Goal: Complete application form

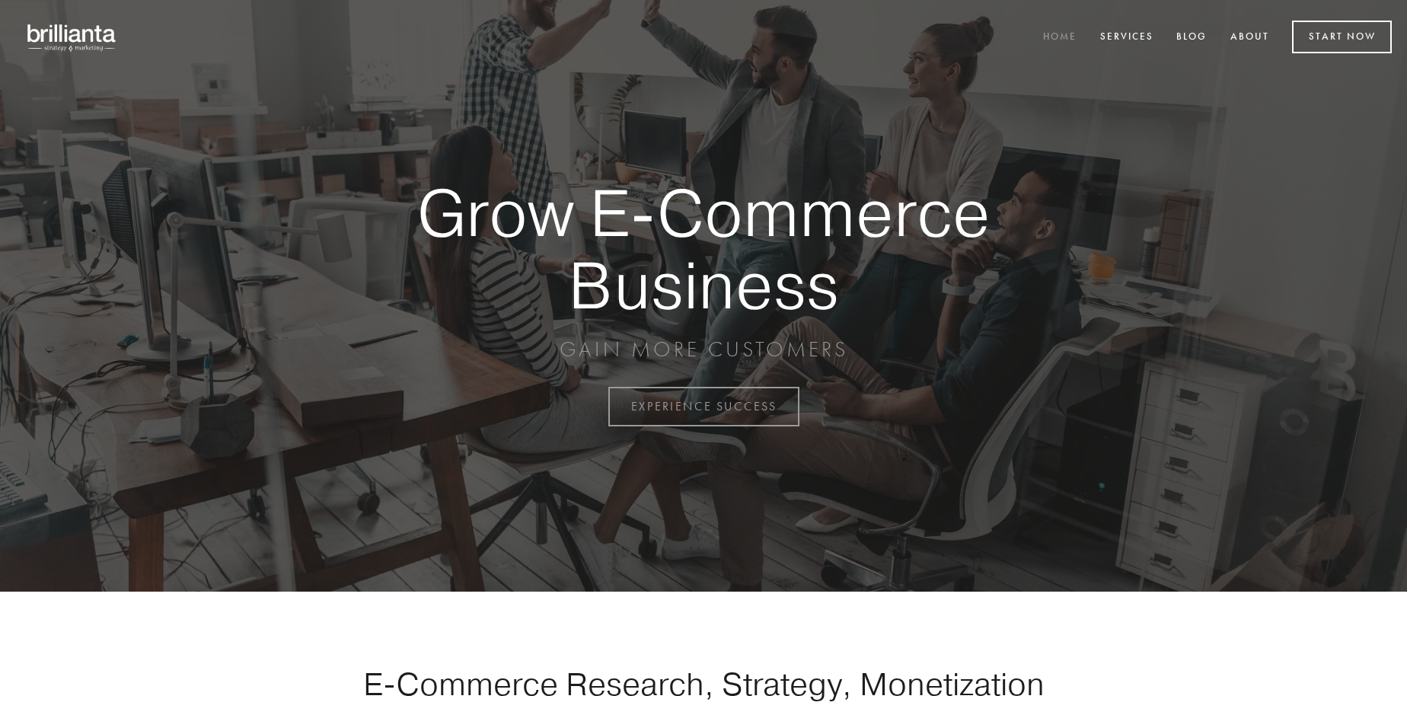
scroll to position [3992, 0]
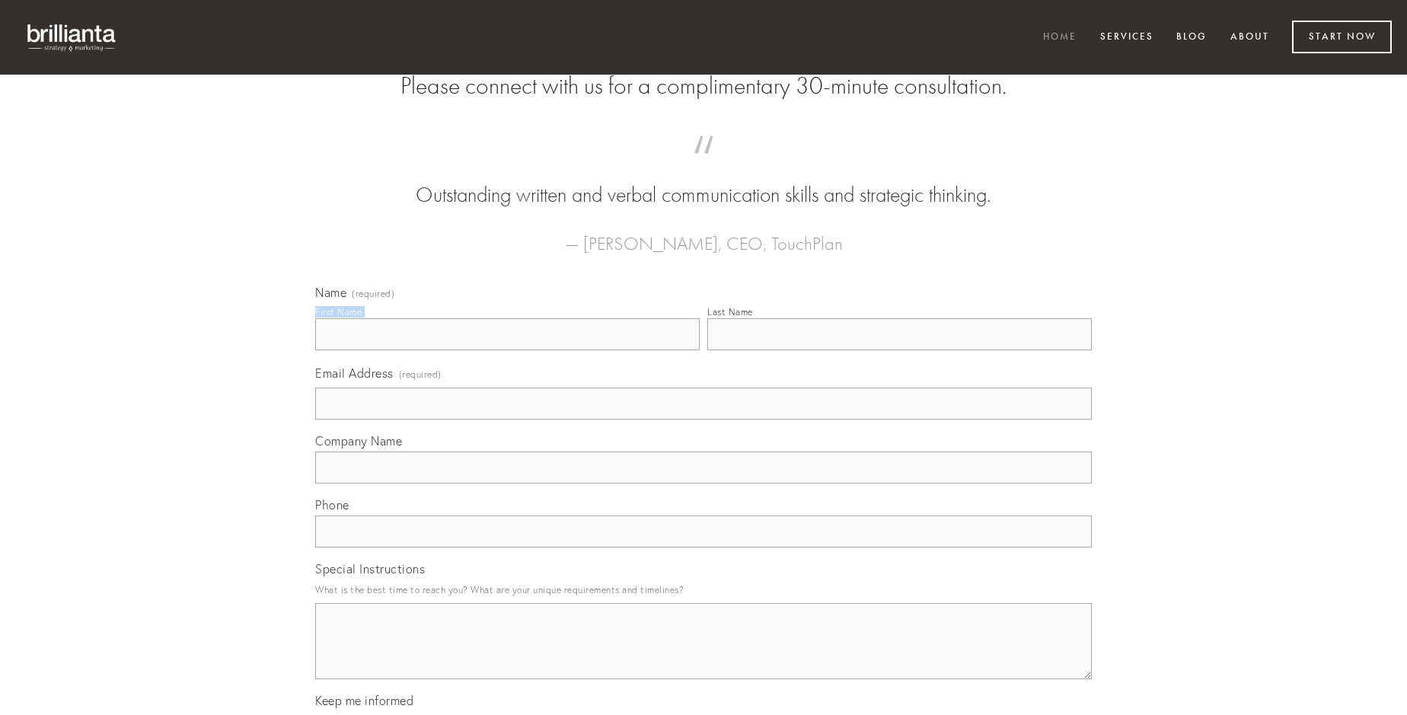
type input "[PERSON_NAME]"
click at [899, 350] on input "Last Name" at bounding box center [899, 334] width 385 height 32
type input "[PERSON_NAME]"
click at [704, 420] on input "Email Address (required)" at bounding box center [703, 404] width 777 height 32
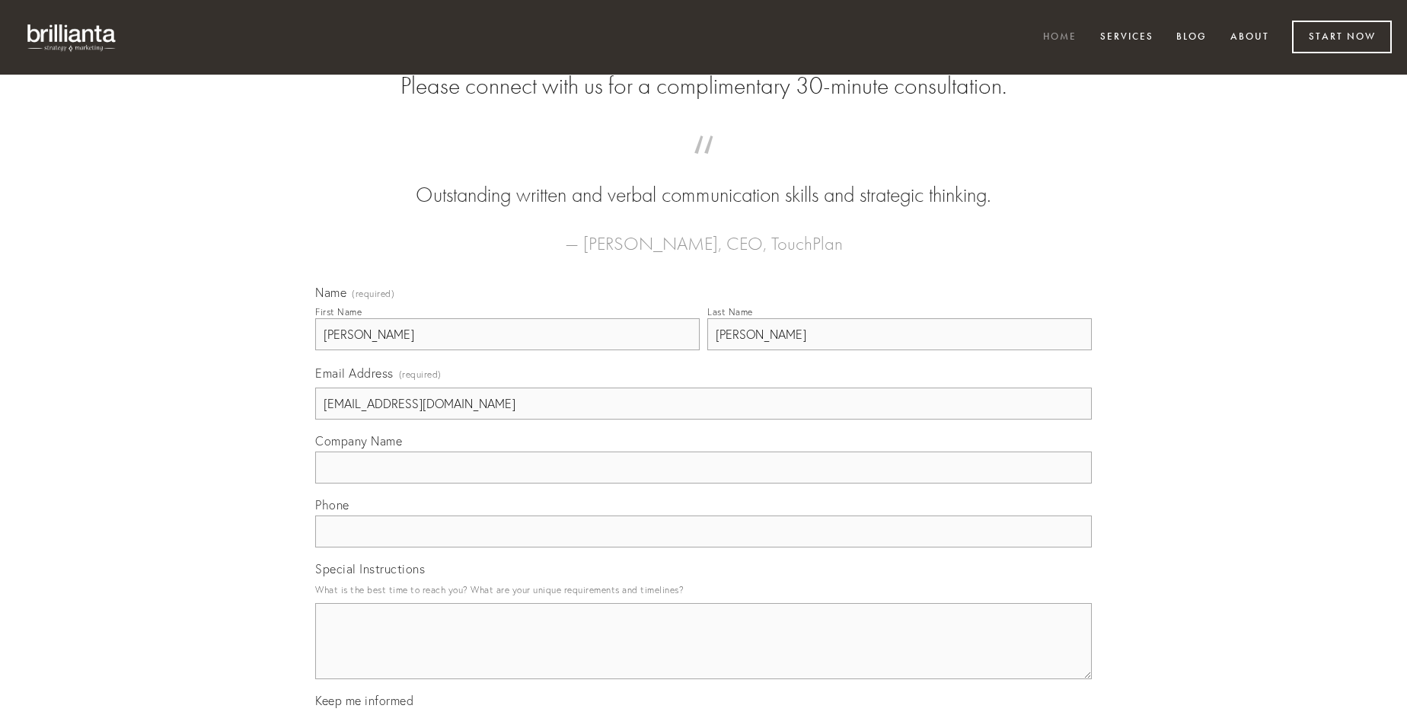
type input "[EMAIL_ADDRESS][DOMAIN_NAME]"
click at [704, 484] on input "Company Name" at bounding box center [703, 468] width 777 height 32
type input "caput"
click at [704, 548] on input "text" at bounding box center [703, 532] width 777 height 32
click at [704, 655] on textarea "Special Instructions" at bounding box center [703, 641] width 777 height 76
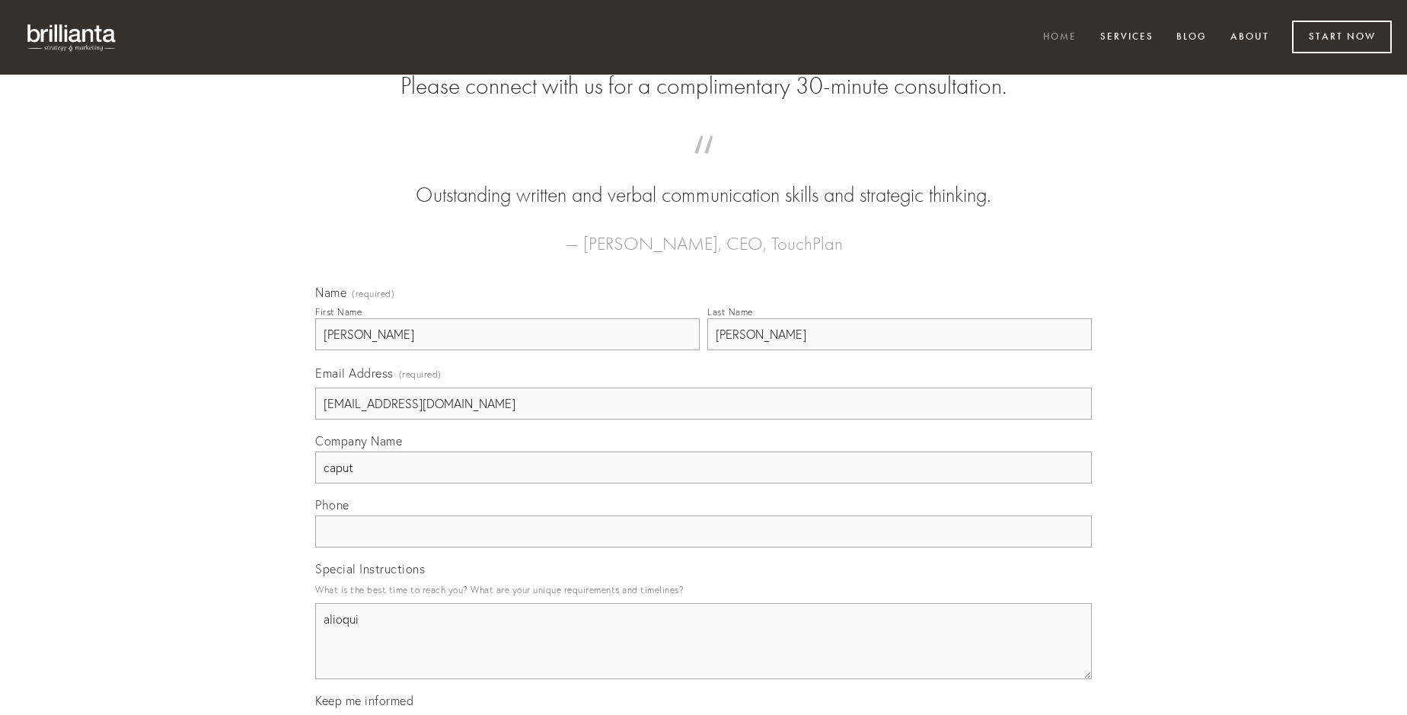
type textarea "alioqui"
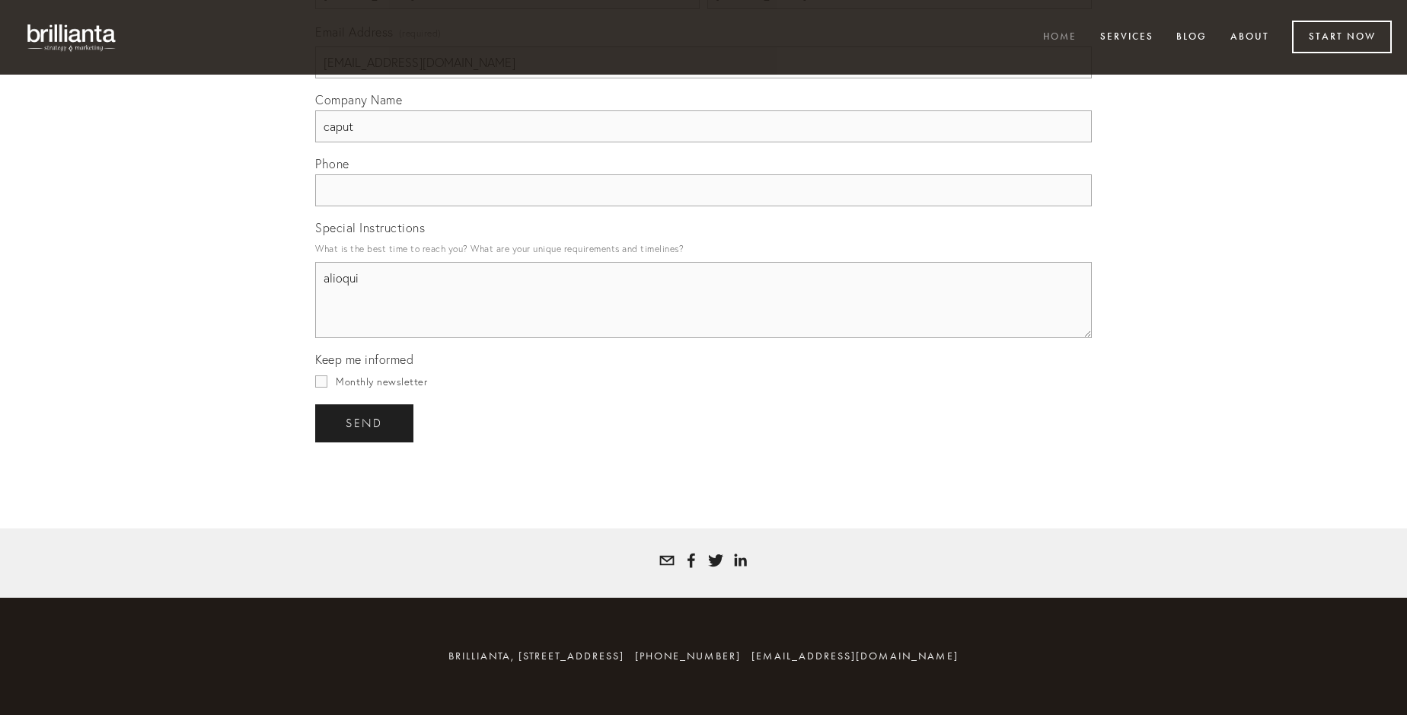
click at [366, 423] on span "send" at bounding box center [364, 424] width 37 height 14
